Goal: Task Accomplishment & Management: Manage account settings

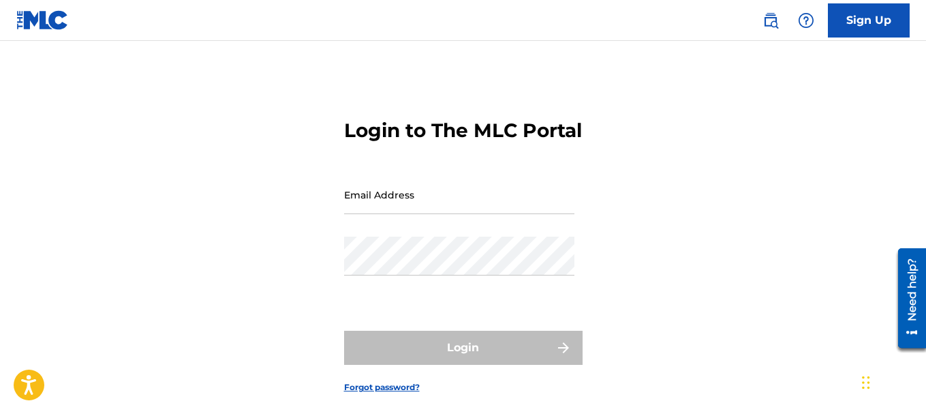
click at [368, 210] on input "Email Address" at bounding box center [459, 194] width 230 height 39
type input "[EMAIL_ADDRESS][DOMAIN_NAME]"
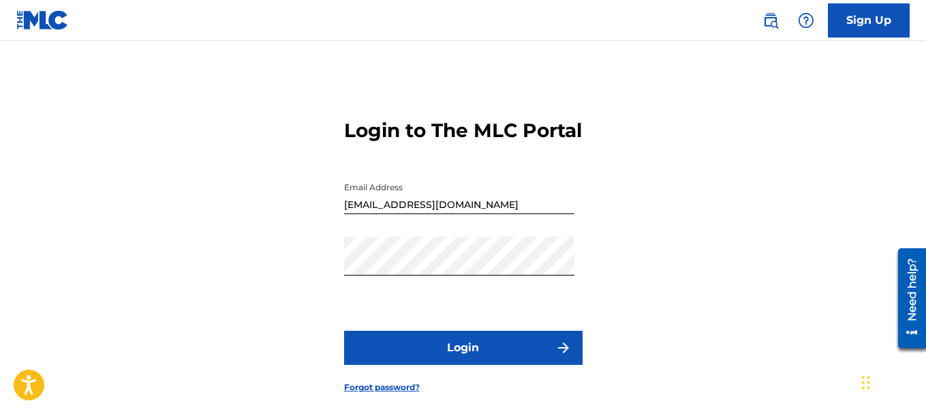
click at [485, 356] on button "Login" at bounding box center [463, 348] width 239 height 34
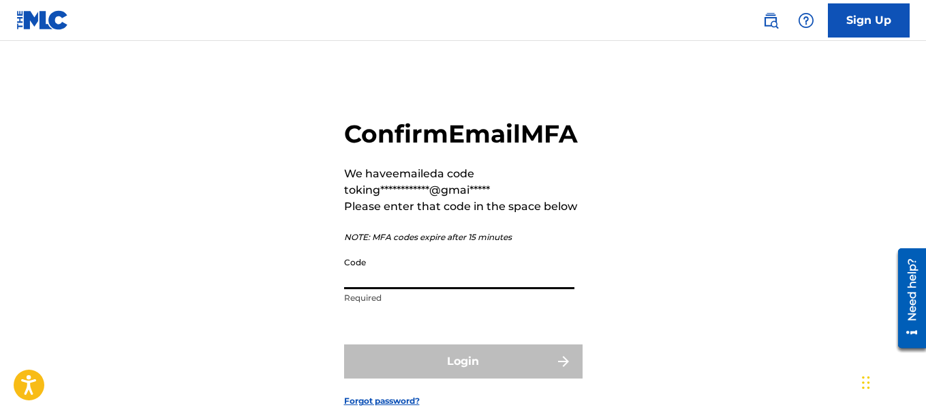
click at [457, 289] on input "Code" at bounding box center [459, 269] width 230 height 39
click at [459, 289] on input "Code" at bounding box center [459, 269] width 230 height 39
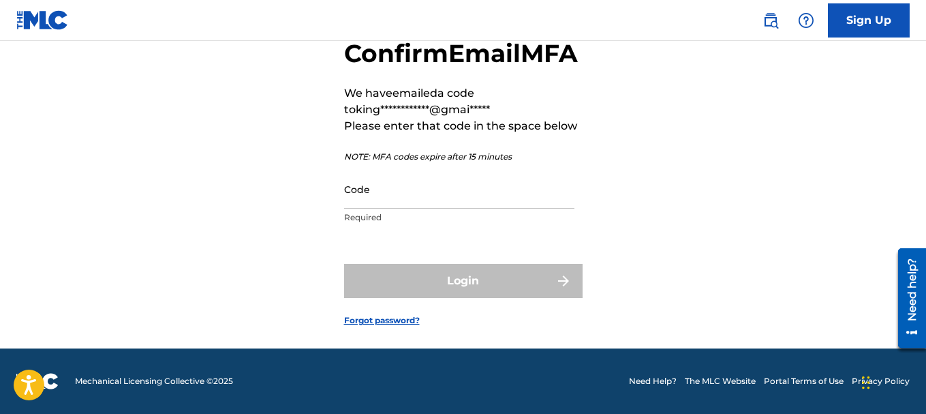
click at [393, 320] on link "Forgot password?" at bounding box center [382, 320] width 76 height 12
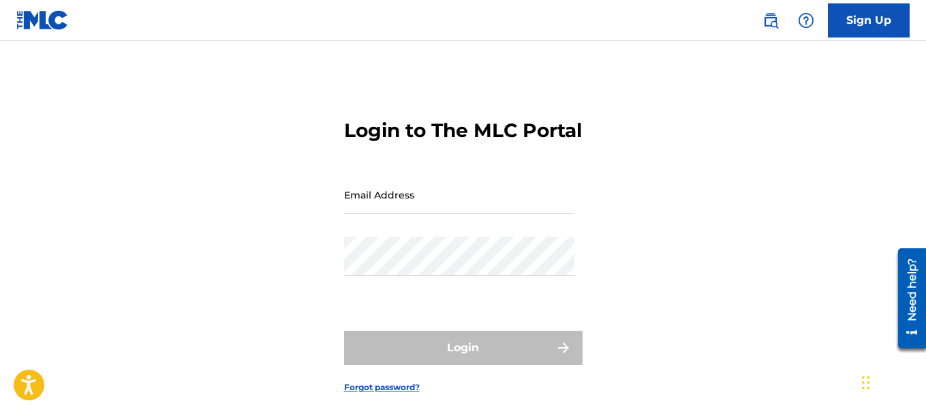
scroll to position [67, 0]
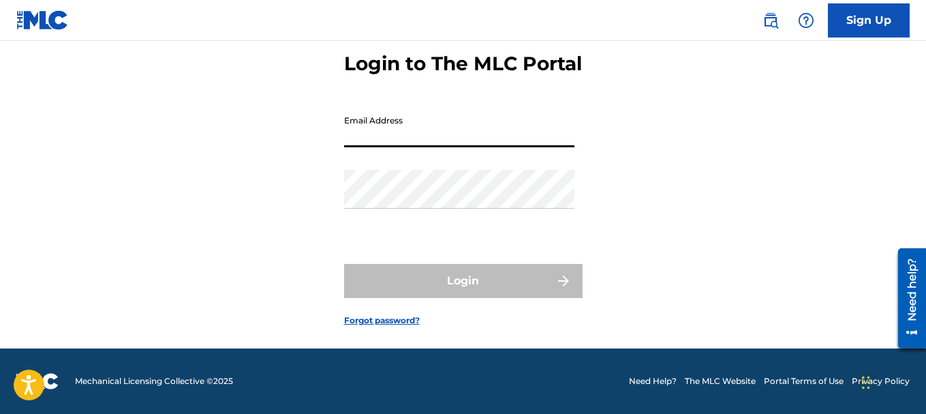
click at [395, 136] on input "Email Address" at bounding box center [459, 127] width 230 height 39
type input "[EMAIL_ADDRESS][DOMAIN_NAME]"
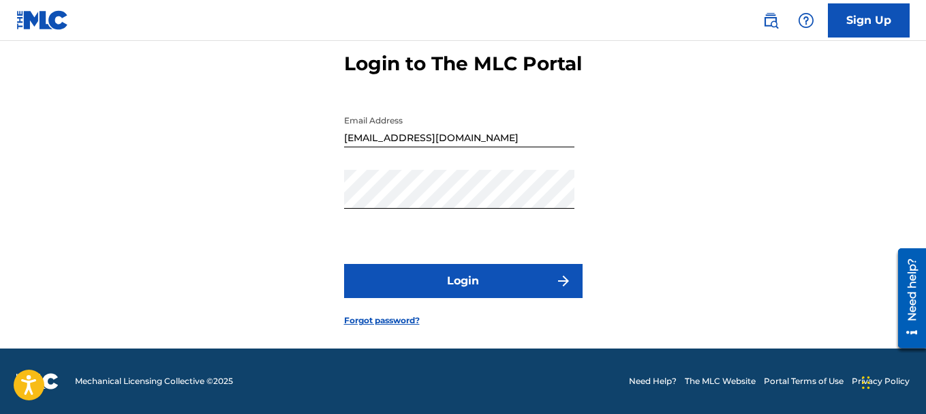
click at [438, 297] on button "Login" at bounding box center [463, 281] width 239 height 34
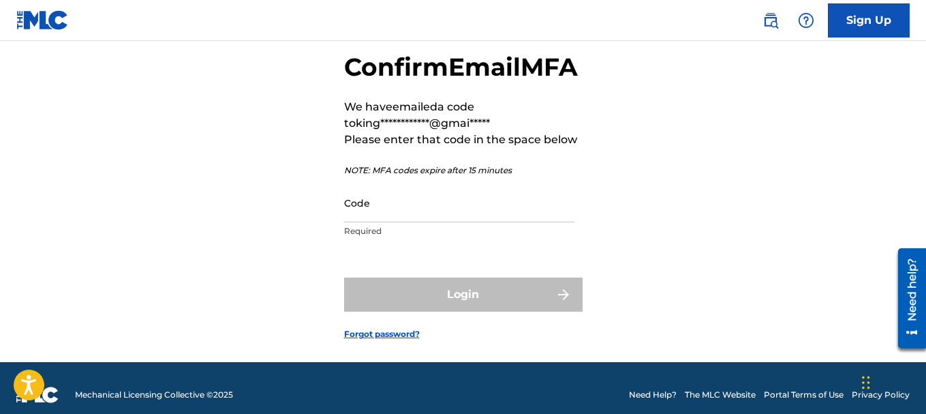
click at [384, 222] on input "Code" at bounding box center [459, 202] width 230 height 39
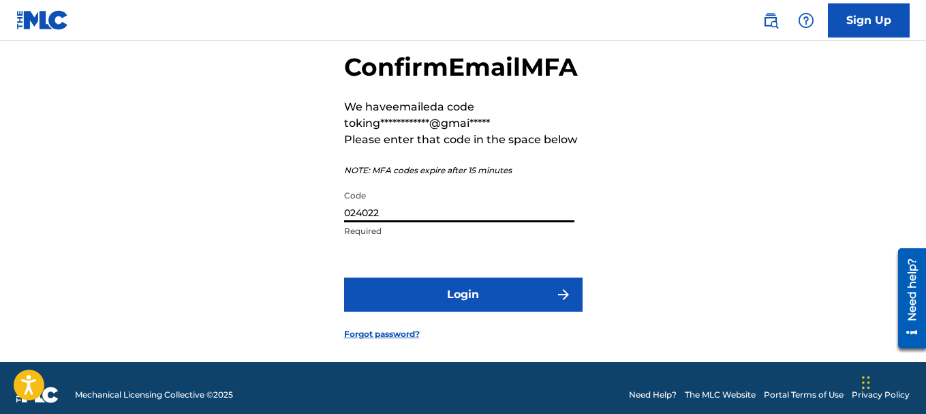
type input "024022"
click at [405, 312] on button "Login" at bounding box center [463, 294] width 239 height 34
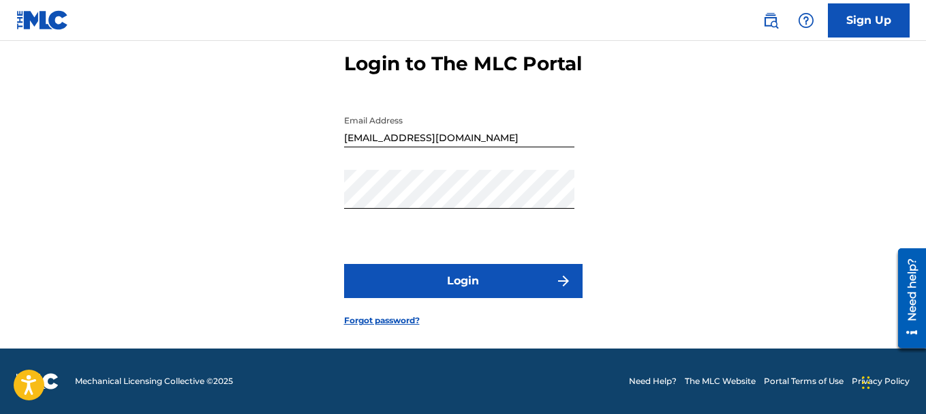
click at [459, 280] on button "Login" at bounding box center [463, 281] width 239 height 34
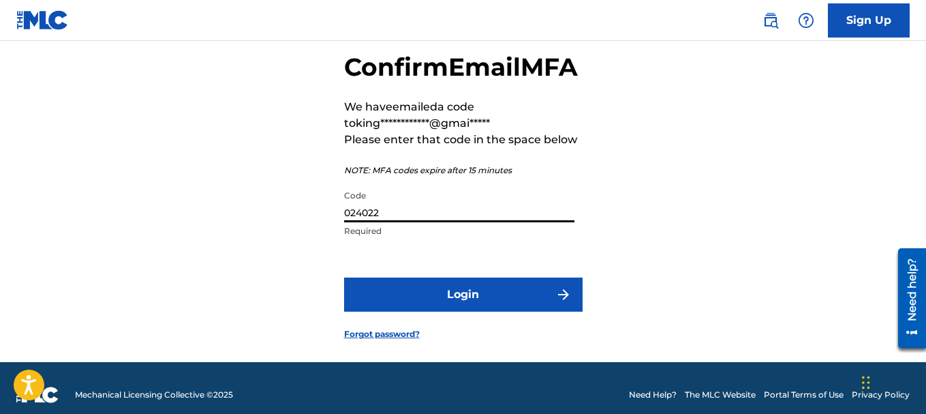
click at [447, 222] on input "024022" at bounding box center [459, 202] width 230 height 39
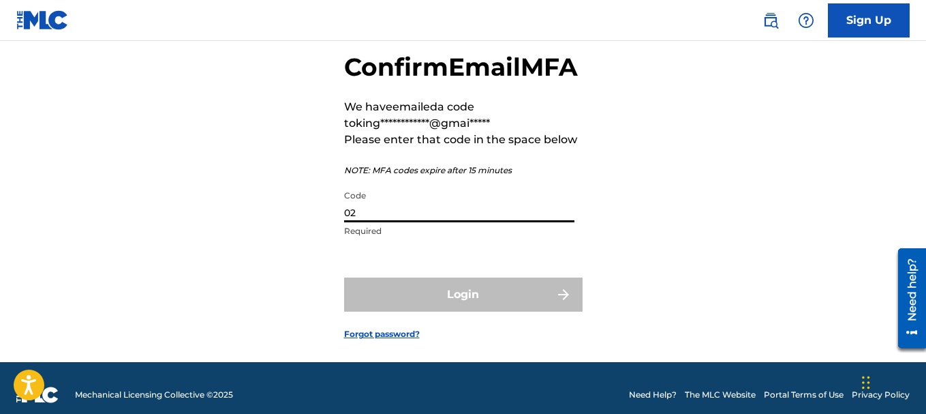
type input "0"
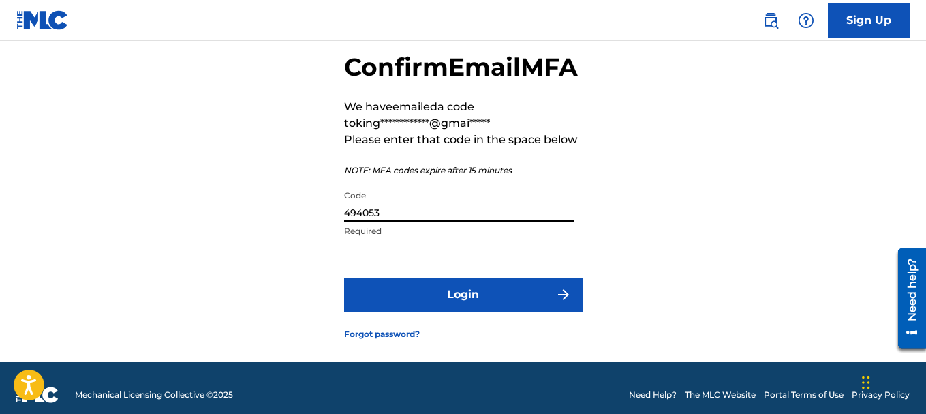
type input "494053"
click at [479, 312] on button "Login" at bounding box center [463, 294] width 239 height 34
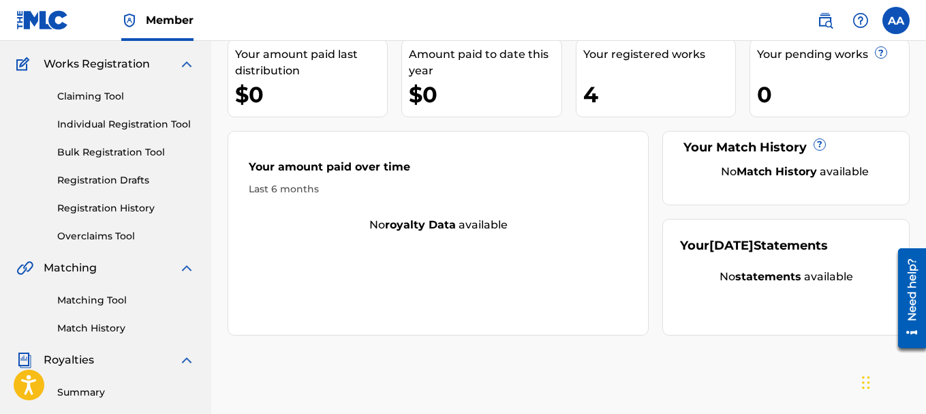
scroll to position [117, 0]
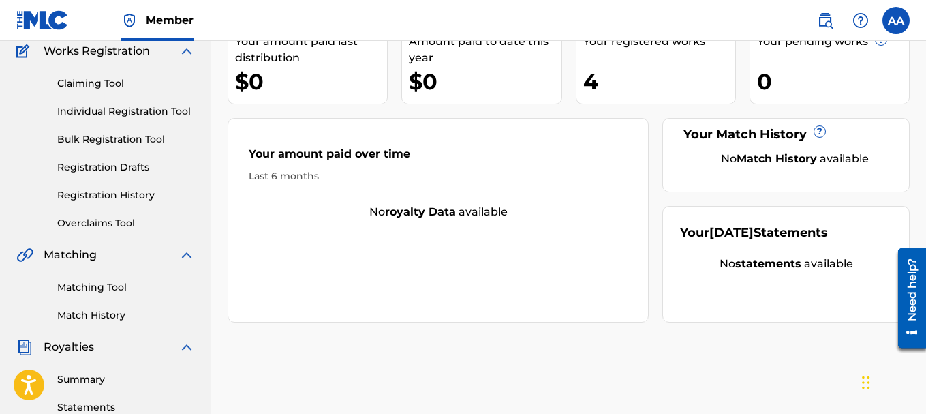
click at [609, 63] on div "Your registered works 4" at bounding box center [656, 65] width 160 height 78
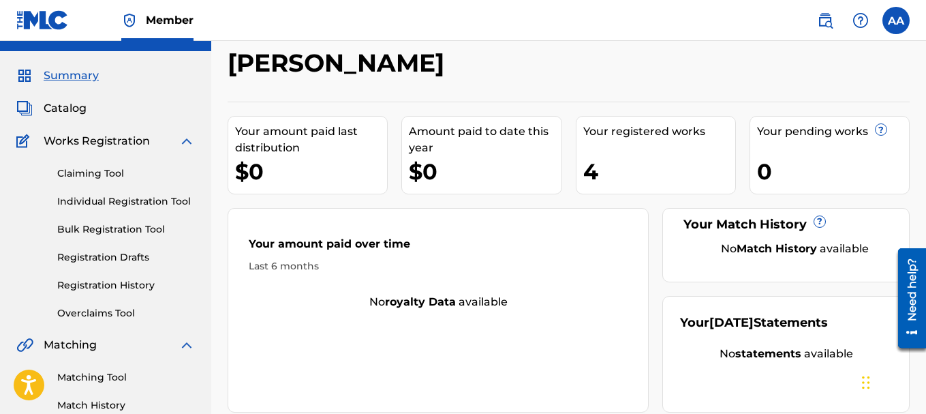
scroll to position [0, 0]
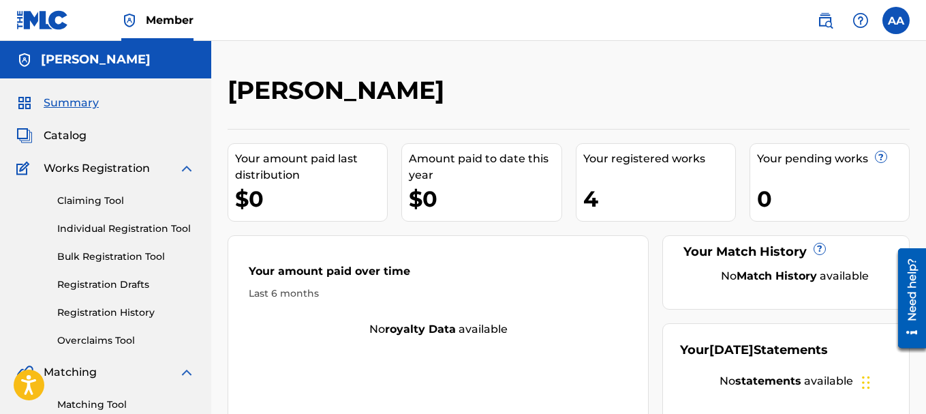
click at [643, 186] on div "4" at bounding box center [660, 198] width 152 height 31
click at [102, 201] on link "Claiming Tool" at bounding box center [126, 201] width 138 height 14
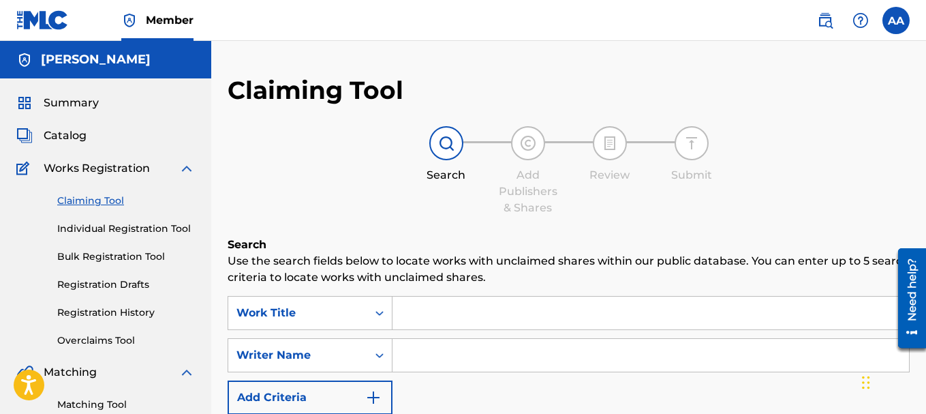
click at [104, 233] on link "Individual Registration Tool" at bounding box center [126, 229] width 138 height 14
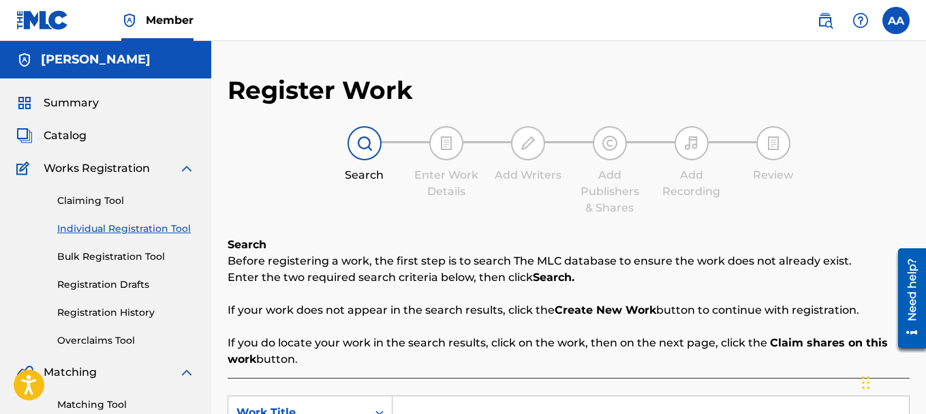
click at [119, 264] on div "Claiming Tool Individual Registration Tool Bulk Registration Tool Registration …" at bounding box center [105, 262] width 179 height 171
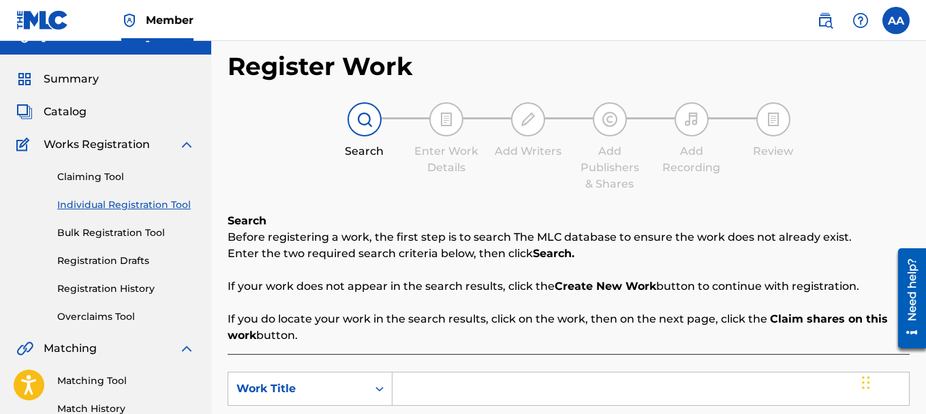
scroll to position [30, 0]
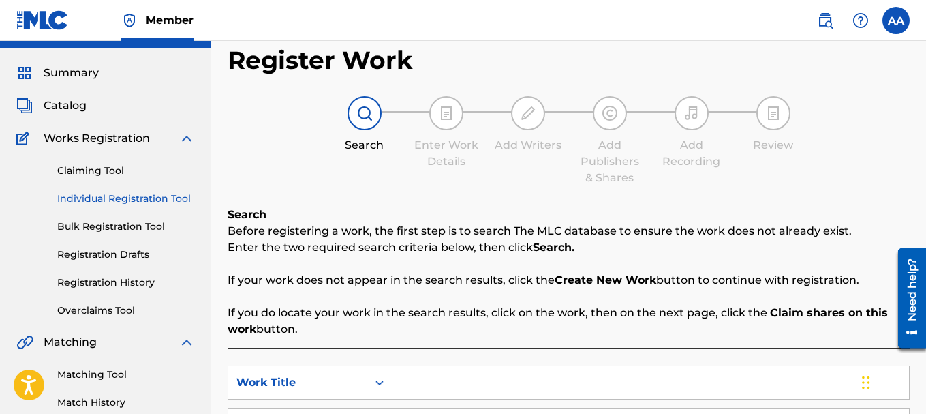
click at [101, 258] on link "Registration Drafts" at bounding box center [126, 254] width 138 height 14
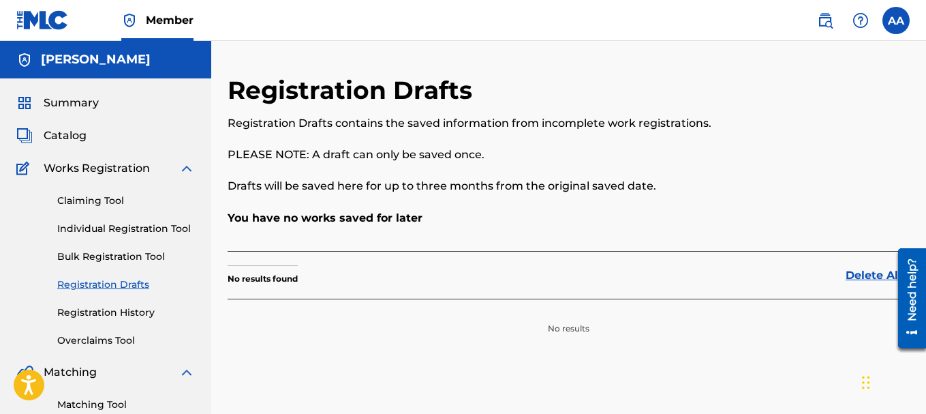
click at [111, 314] on link "Registration History" at bounding box center [126, 312] width 138 height 14
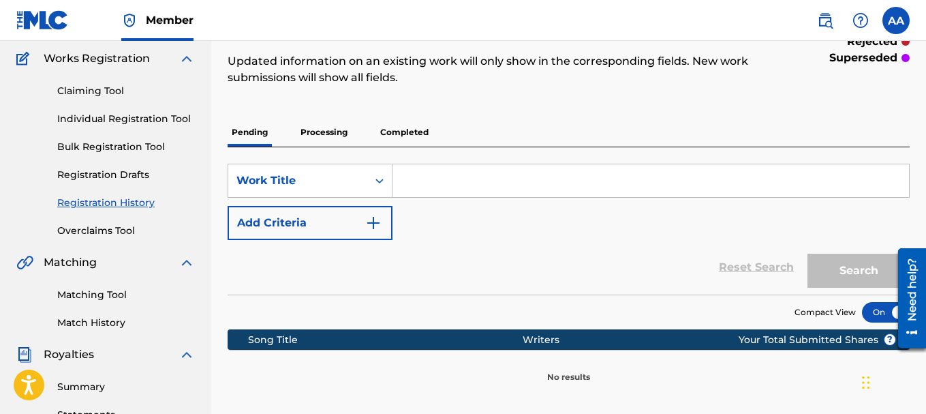
scroll to position [106, 0]
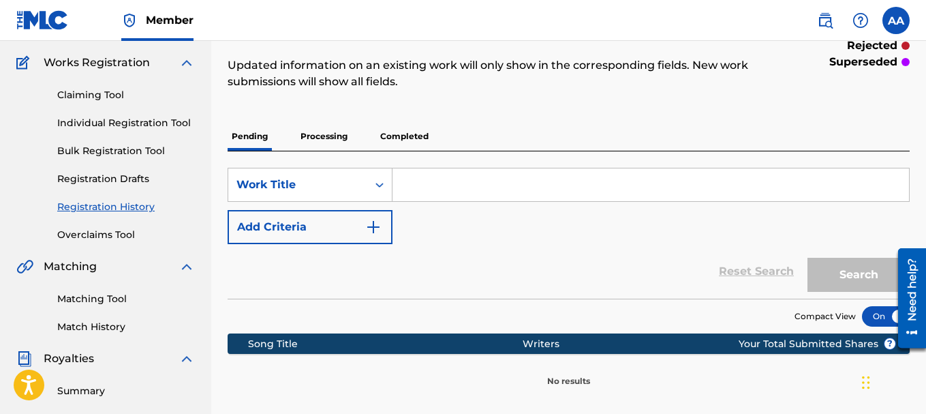
click at [399, 134] on p "Completed" at bounding box center [404, 136] width 57 height 29
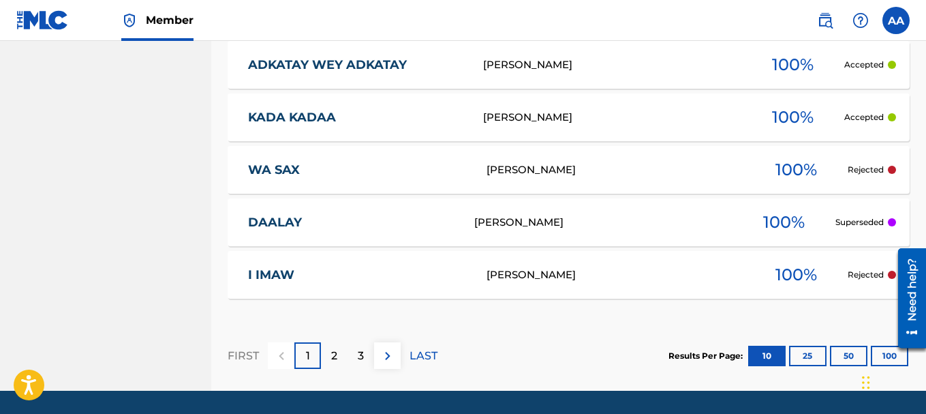
scroll to position [742, 0]
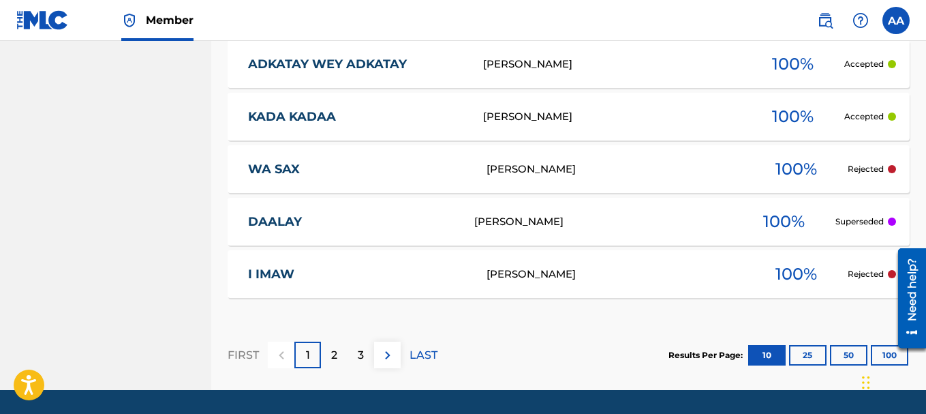
click at [455, 117] on link "KADA KADAA" at bounding box center [356, 117] width 217 height 16
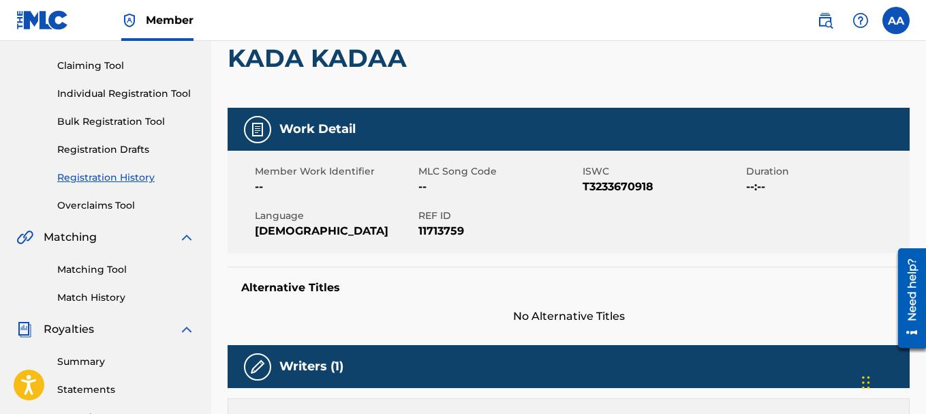
scroll to position [138, 0]
